Goal: Check status: Check status

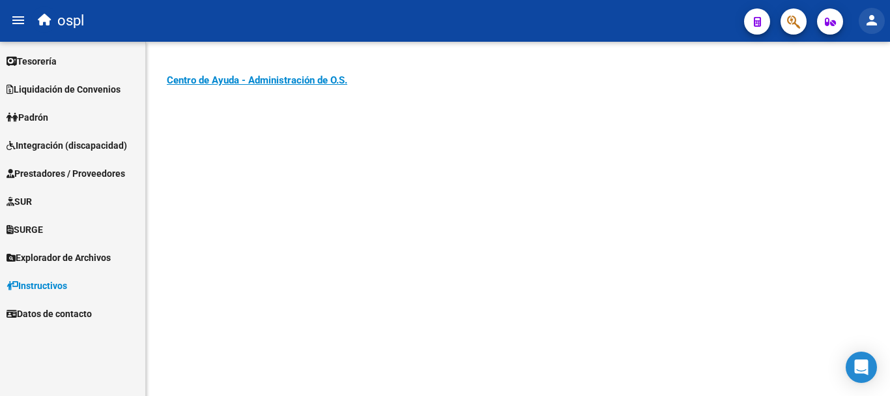
click at [865, 23] on mat-icon "person" at bounding box center [872, 20] width 16 height 16
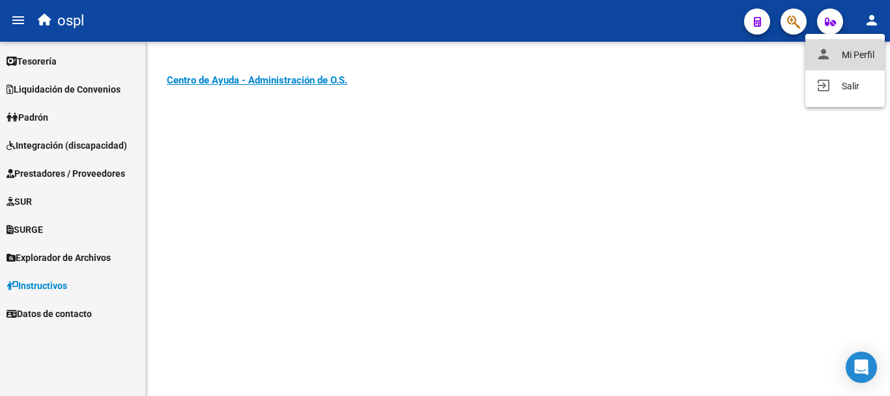
click at [834, 58] on button "person Mi Perfil" at bounding box center [846, 54] width 80 height 31
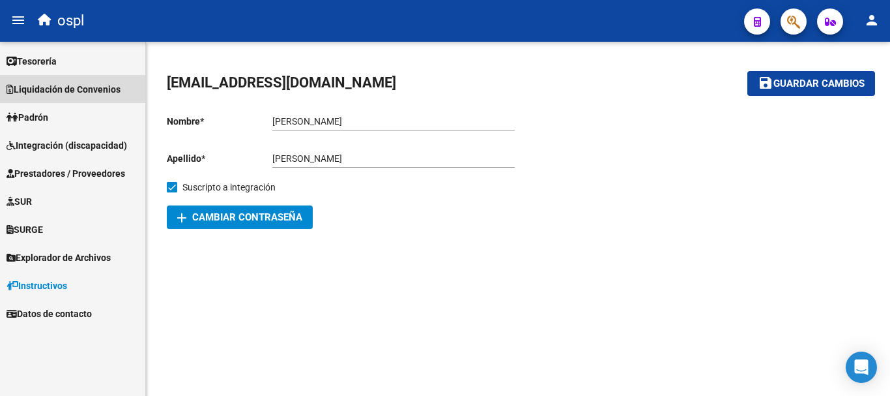
click at [75, 85] on span "Liquidación de Convenios" at bounding box center [64, 89] width 114 height 14
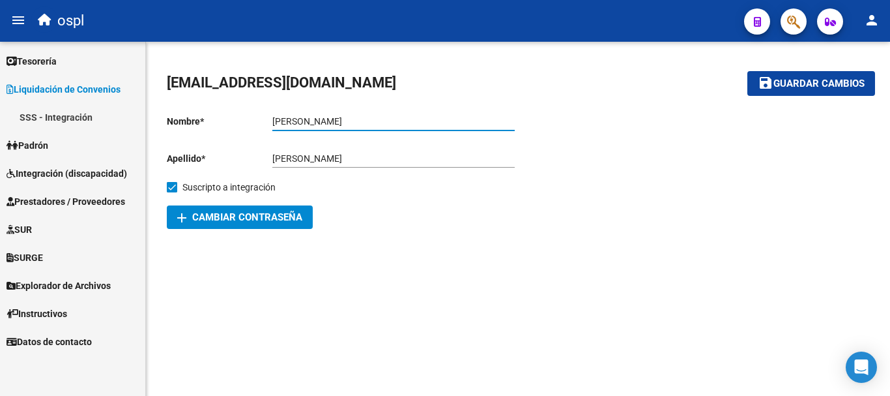
click at [274, 116] on input "[PERSON_NAME]" at bounding box center [393, 121] width 242 height 11
type input "[PERSON_NAME]"
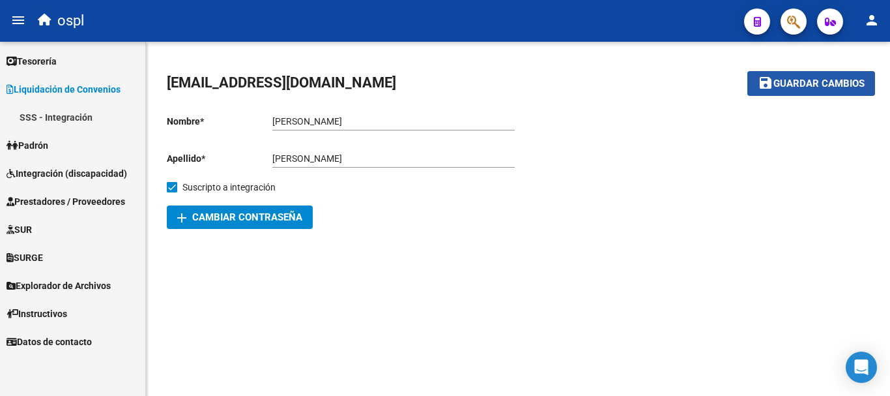
click at [786, 80] on span "Guardar cambios" at bounding box center [819, 84] width 91 height 12
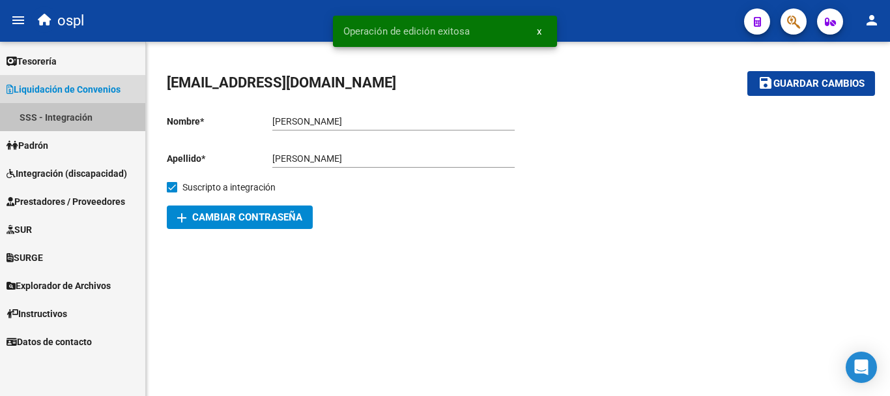
click at [88, 121] on link "SSS - Integración" at bounding box center [72, 117] width 145 height 28
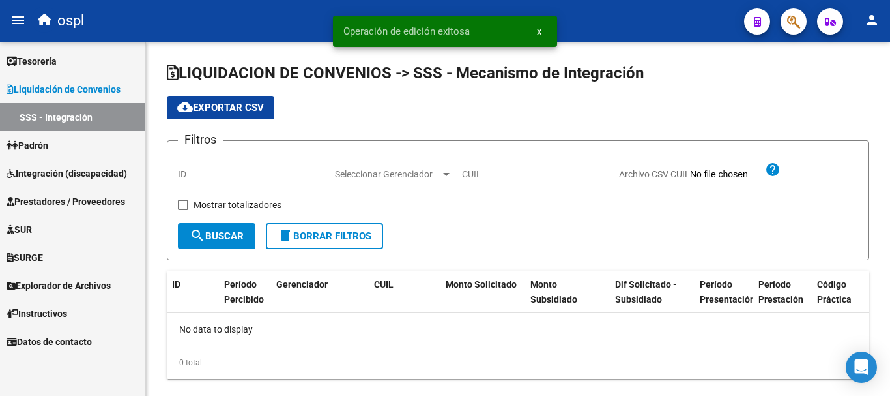
checkbox input "true"
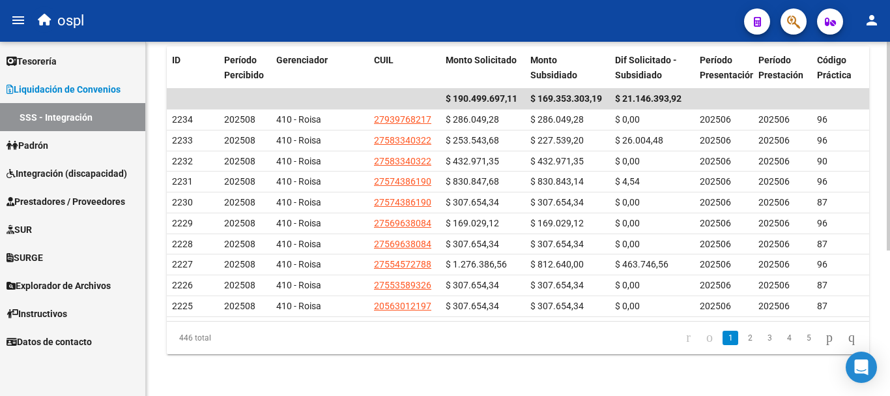
scroll to position [246, 0]
click at [742, 336] on link "2" at bounding box center [750, 337] width 16 height 14
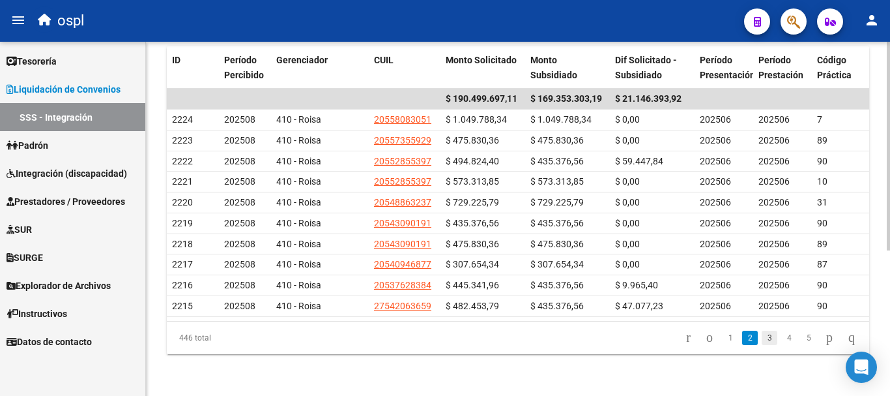
click at [762, 338] on link "3" at bounding box center [770, 337] width 16 height 14
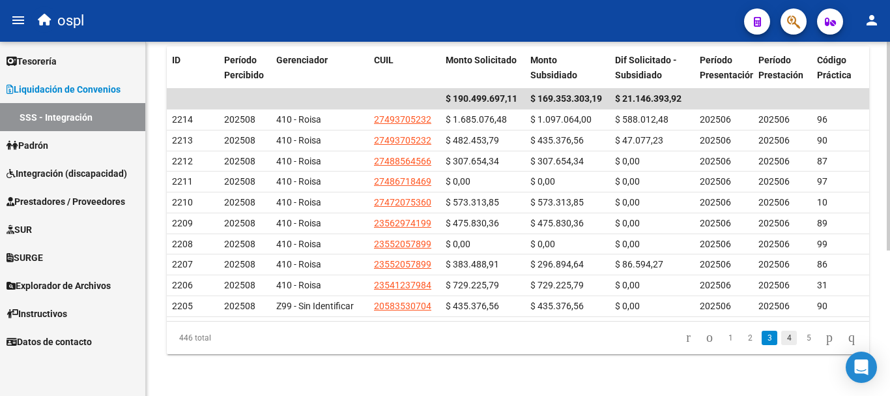
click at [781, 340] on link "4" at bounding box center [789, 337] width 16 height 14
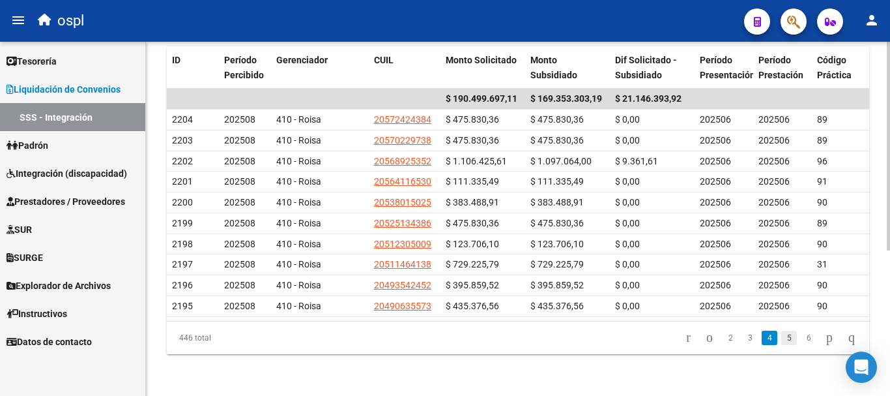
click at [781, 337] on link "5" at bounding box center [789, 337] width 16 height 14
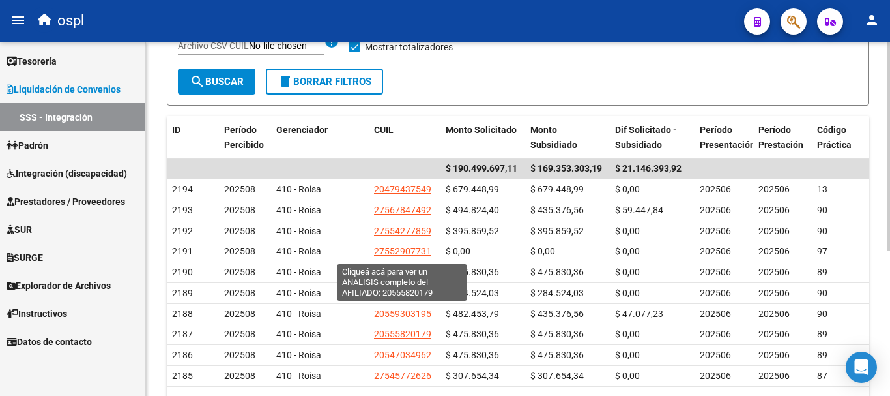
scroll to position [0, 0]
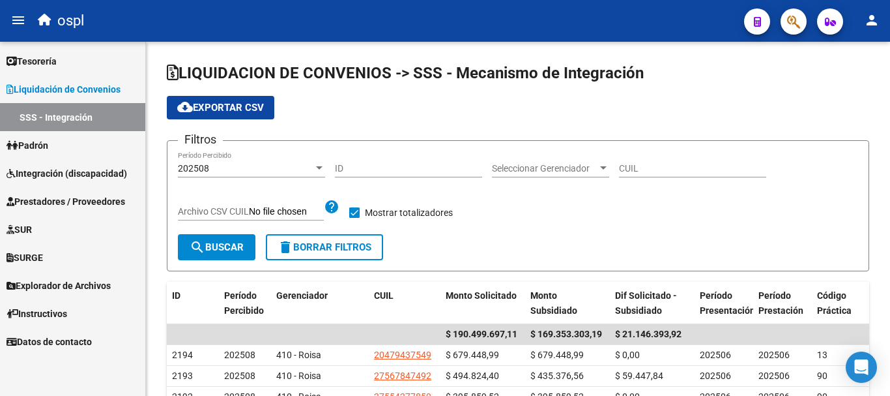
click at [85, 121] on link "SSS - Integración" at bounding box center [72, 117] width 145 height 28
click at [317, 166] on div at bounding box center [319, 168] width 12 height 10
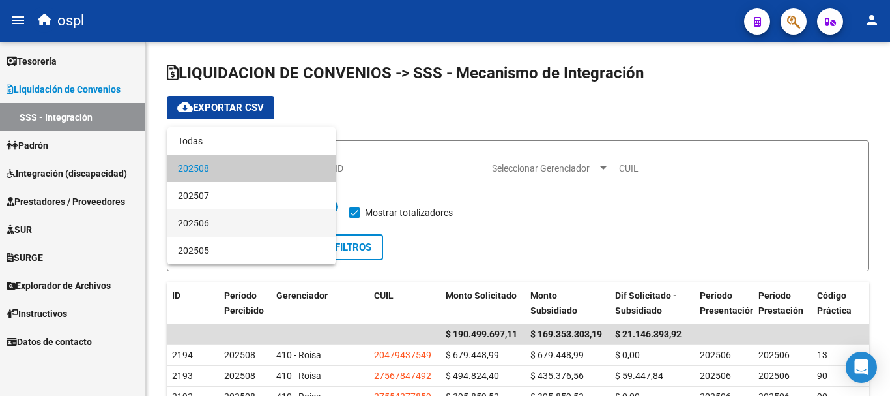
click at [287, 222] on span "202506" at bounding box center [251, 222] width 147 height 27
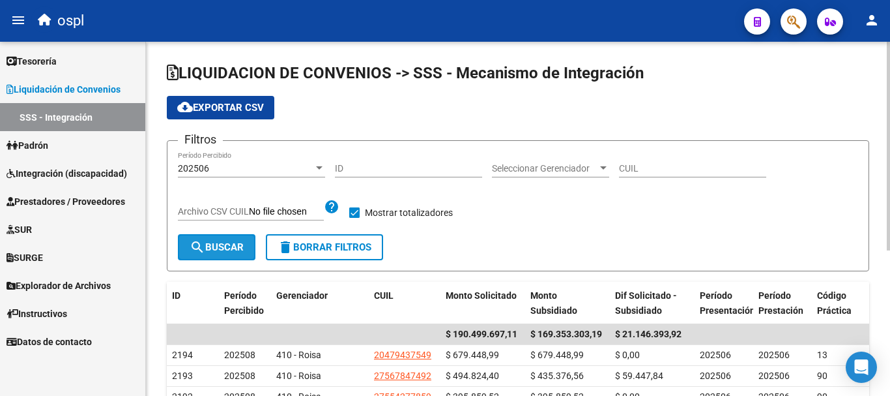
click at [242, 254] on button "search Buscar" at bounding box center [217, 247] width 78 height 26
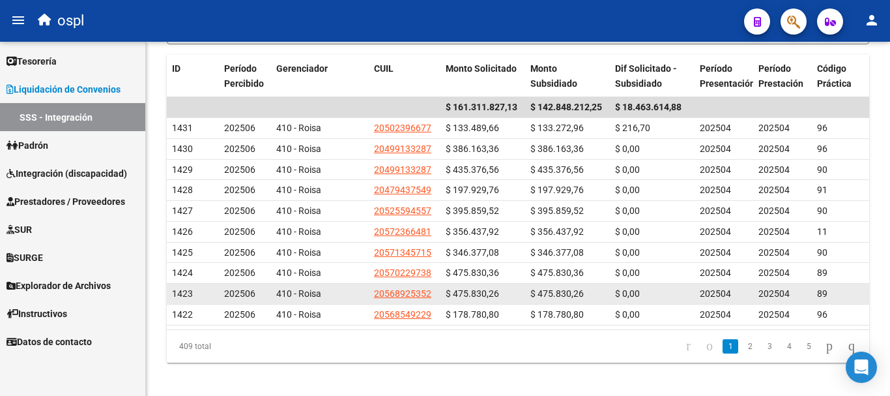
scroll to position [246, 0]
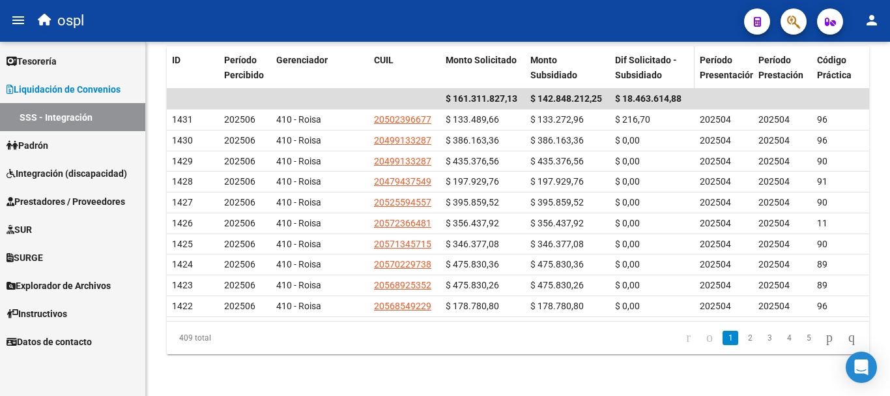
click at [679, 53] on div "Dif Solicitado - Subsidiado" at bounding box center [652, 68] width 74 height 30
click at [680, 53] on div "Dif Solicitado - Subsidiado" at bounding box center [652, 68] width 74 height 30
click at [668, 55] on span "Dif Solicitado - Subsidiado" at bounding box center [646, 67] width 62 height 25
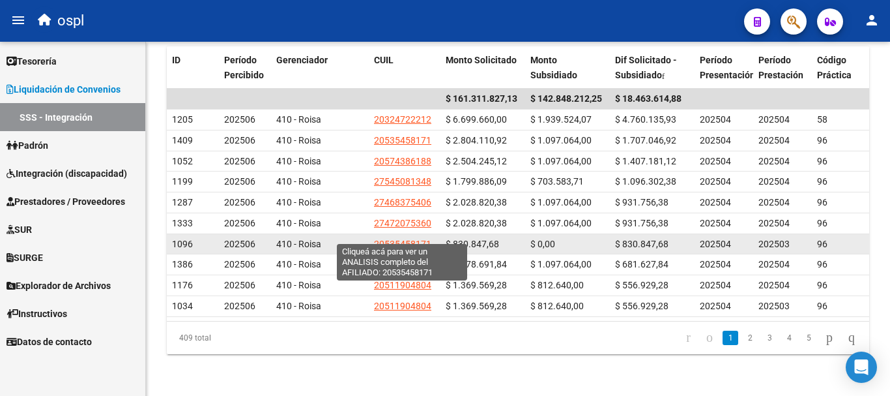
click at [420, 239] on span "20535458171" at bounding box center [402, 244] width 57 height 10
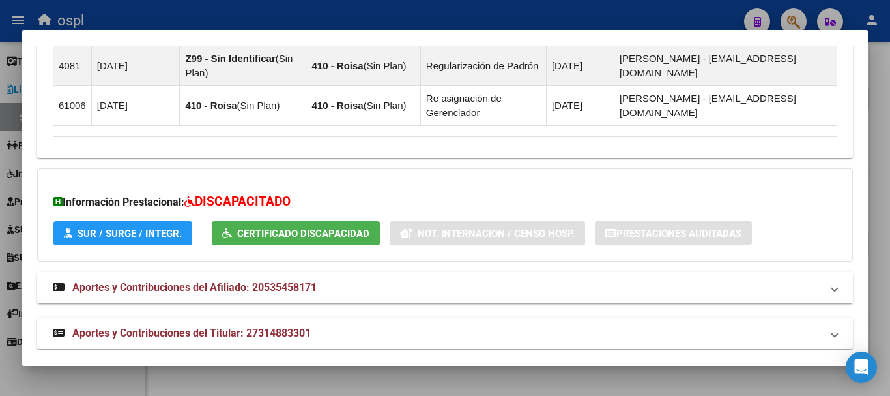
scroll to position [1009, 0]
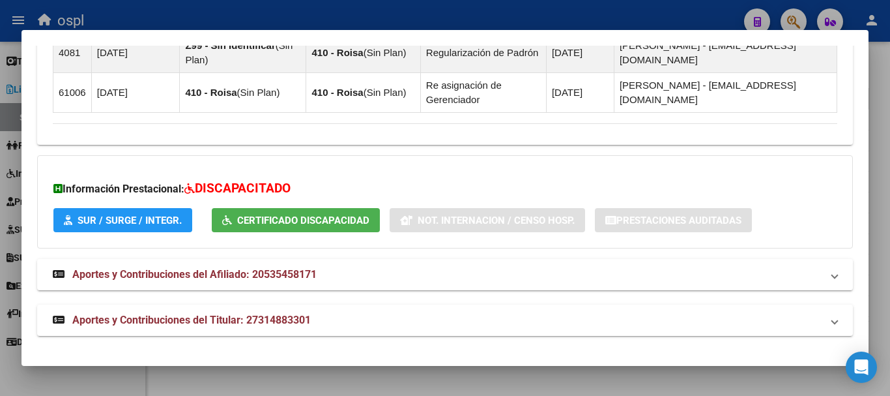
click at [100, 227] on button "SUR / SURGE / INTEGR." at bounding box center [122, 220] width 139 height 24
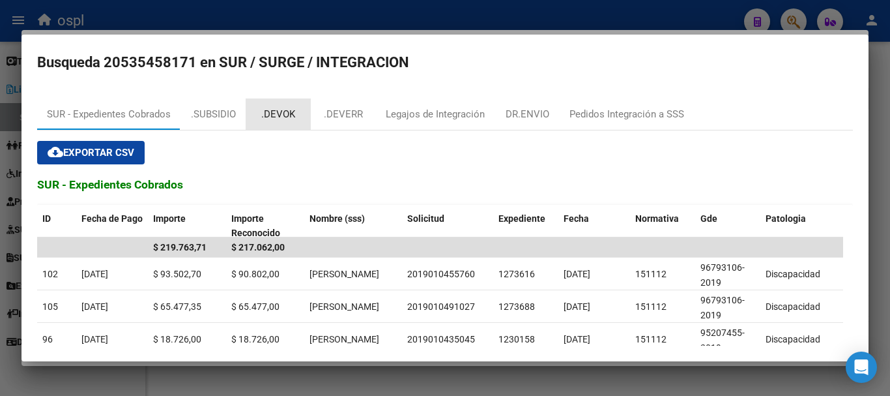
click at [287, 108] on div ".DEVOK" at bounding box center [278, 114] width 34 height 15
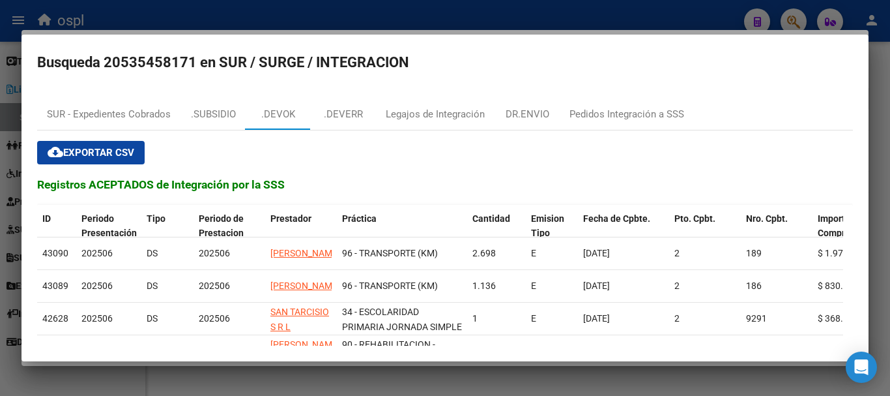
drag, startPoint x: 546, startPoint y: 364, endPoint x: 581, endPoint y: 364, distance: 35.2
click at [581, 364] on div at bounding box center [445, 198] width 890 height 396
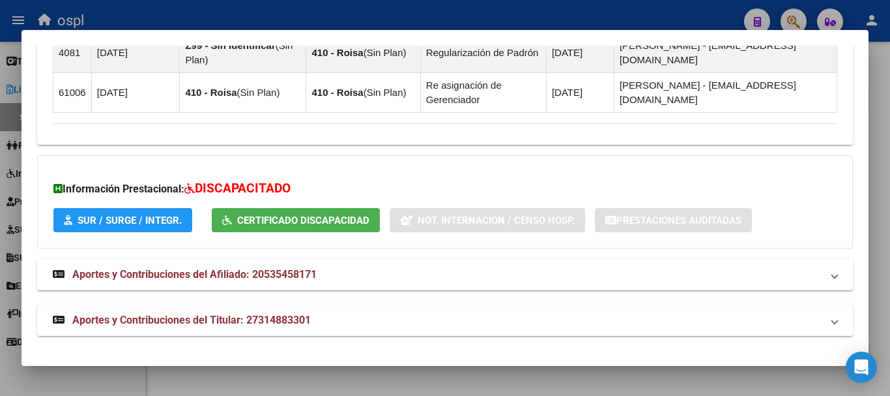
click at [121, 223] on span "SUR / SURGE / INTEGR." at bounding box center [130, 220] width 104 height 12
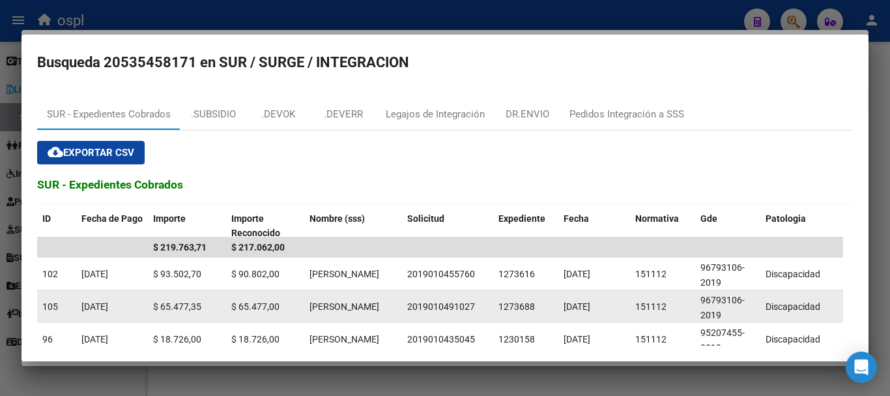
scroll to position [2, 0]
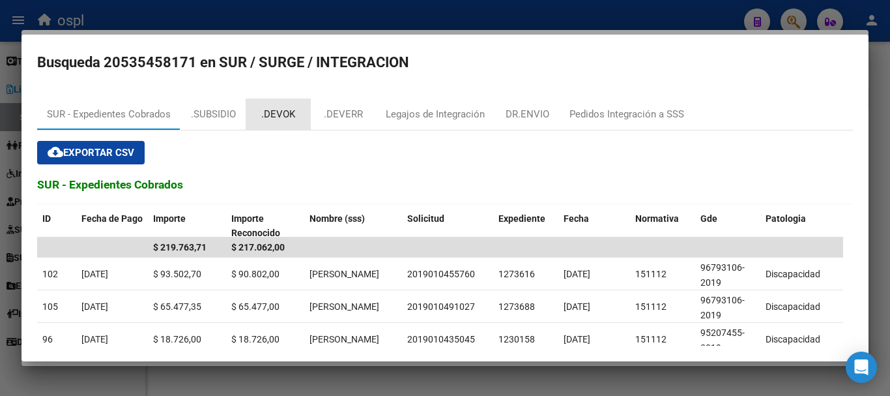
click at [286, 115] on div ".DEVOK" at bounding box center [278, 114] width 34 height 15
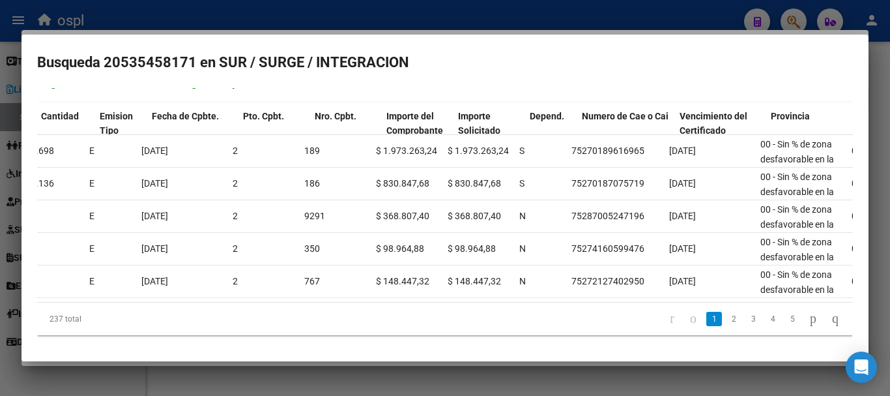
scroll to position [0, 429]
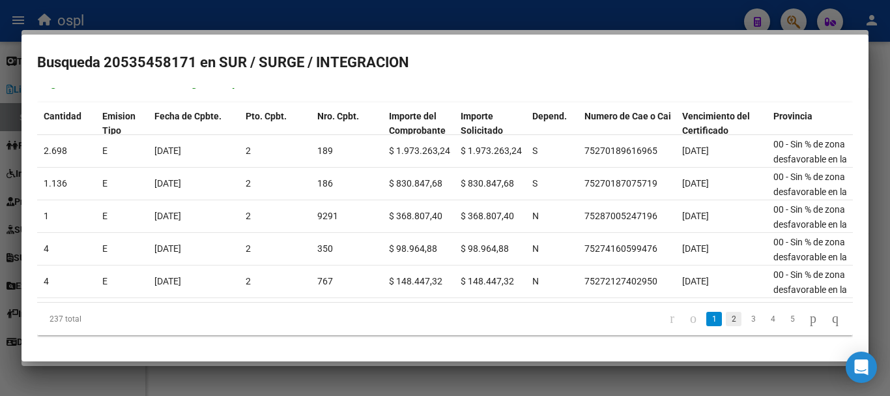
click at [726, 316] on link "2" at bounding box center [734, 319] width 16 height 14
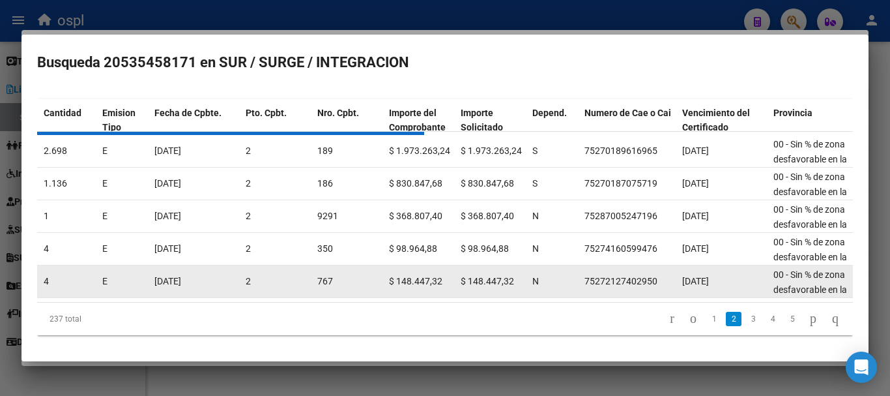
scroll to position [112, 0]
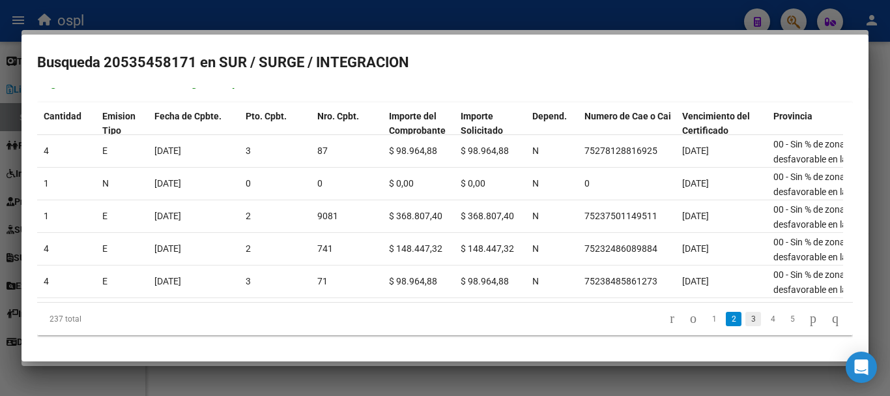
click at [746, 317] on link "3" at bounding box center [754, 319] width 16 height 14
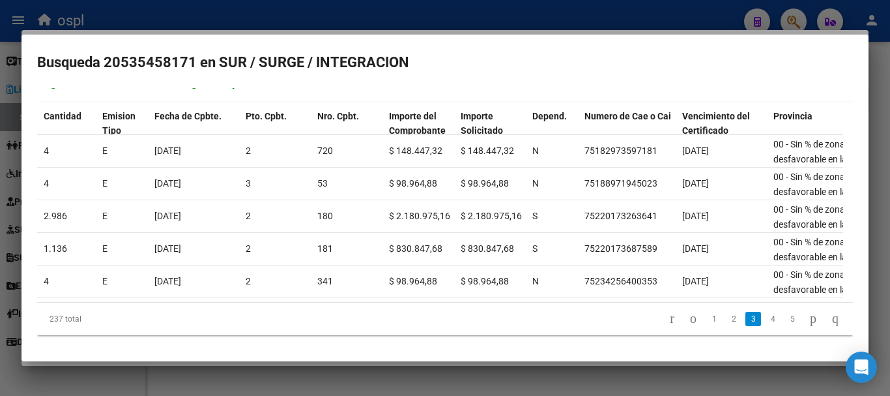
click at [765, 321] on link "4" at bounding box center [773, 319] width 16 height 14
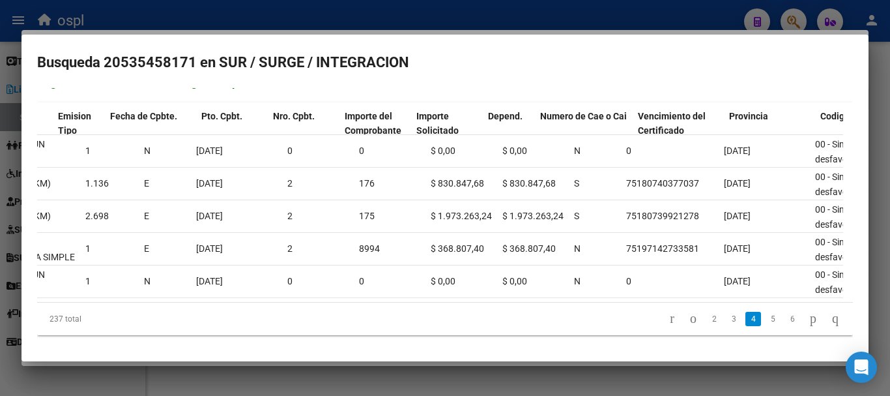
scroll to position [0, 480]
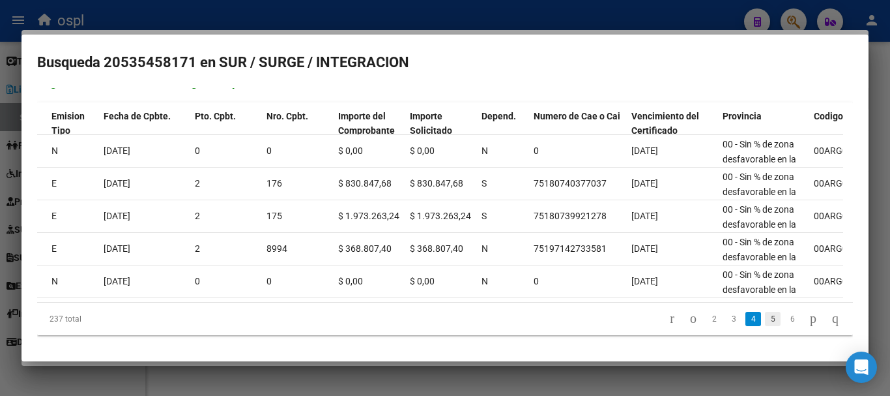
click at [765, 319] on link "5" at bounding box center [773, 319] width 16 height 14
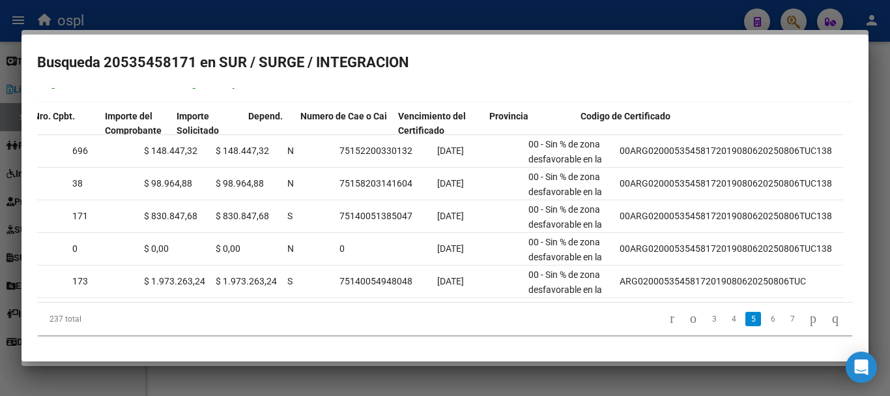
scroll to position [0, 713]
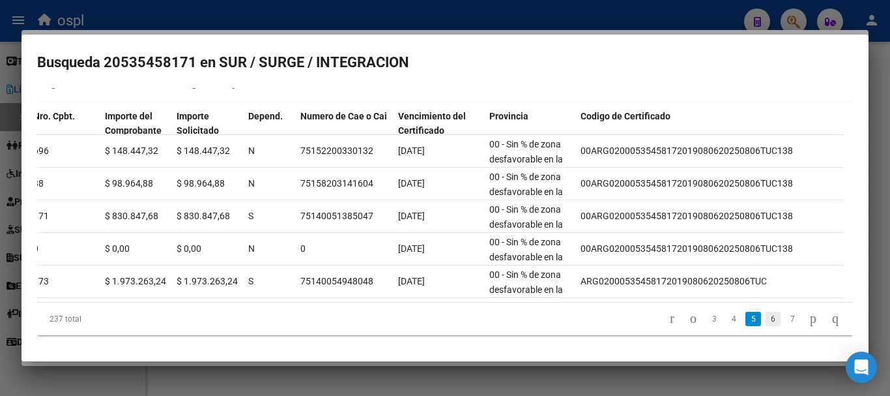
click at [765, 320] on link "6" at bounding box center [773, 319] width 16 height 14
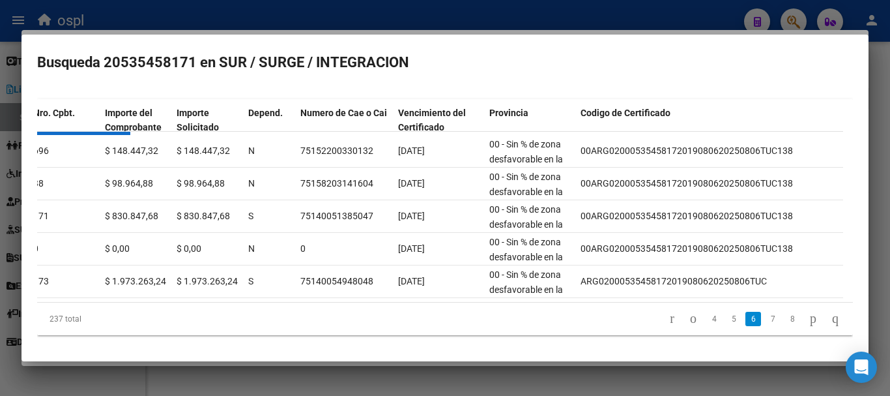
scroll to position [112, 0]
